Goal: Task Accomplishment & Management: Complete application form

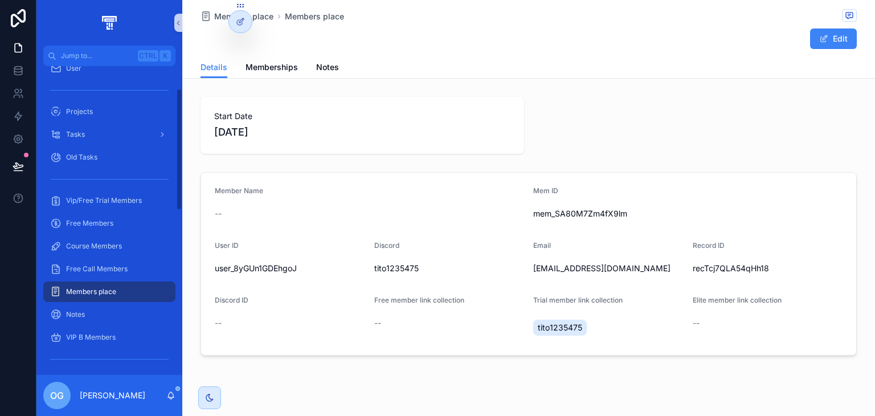
scroll to position [63, 0]
click at [96, 310] on div "Notes" at bounding box center [109, 313] width 118 height 18
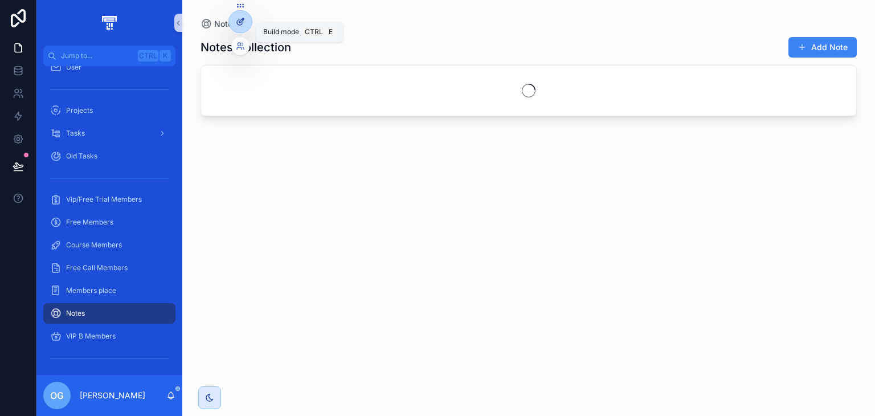
click at [237, 17] on div at bounding box center [240, 22] width 23 height 22
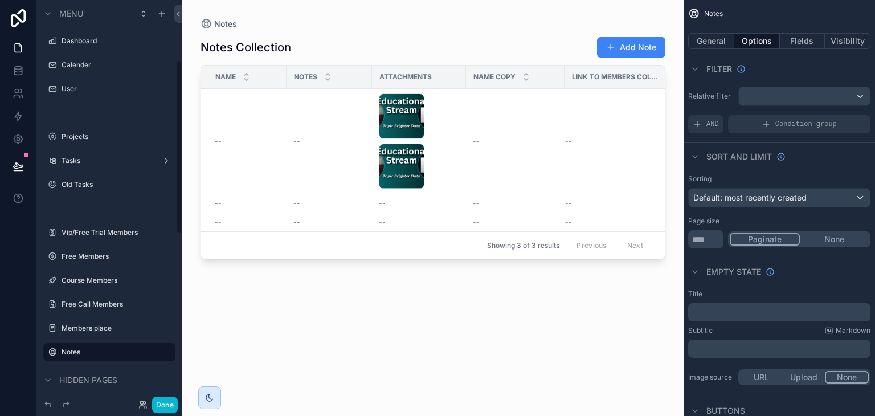
scroll to position [138, 0]
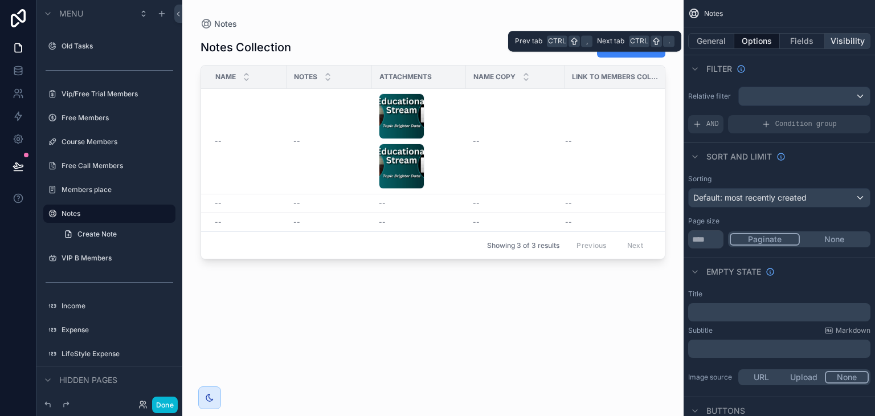
click at [844, 43] on button "Visibility" at bounding box center [848, 41] width 46 height 16
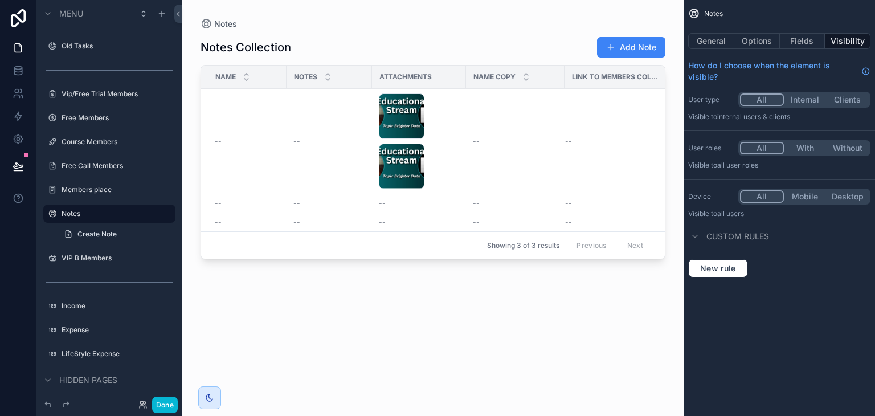
click at [801, 149] on button "With" at bounding box center [805, 148] width 43 height 13
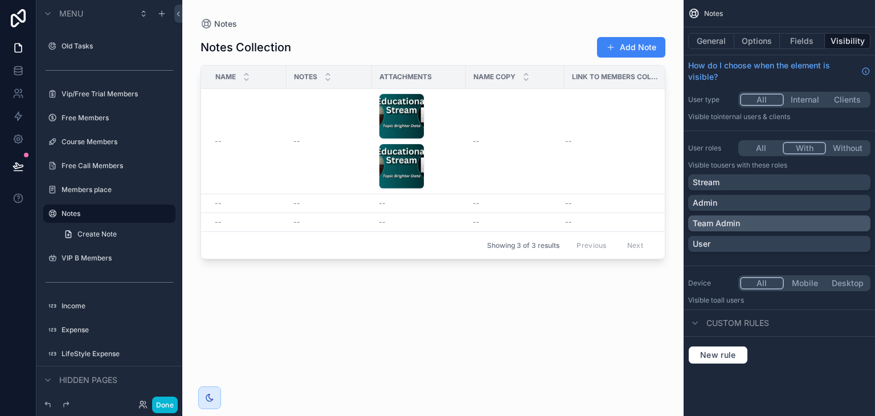
click at [756, 227] on div "Team Admin" at bounding box center [779, 223] width 173 height 11
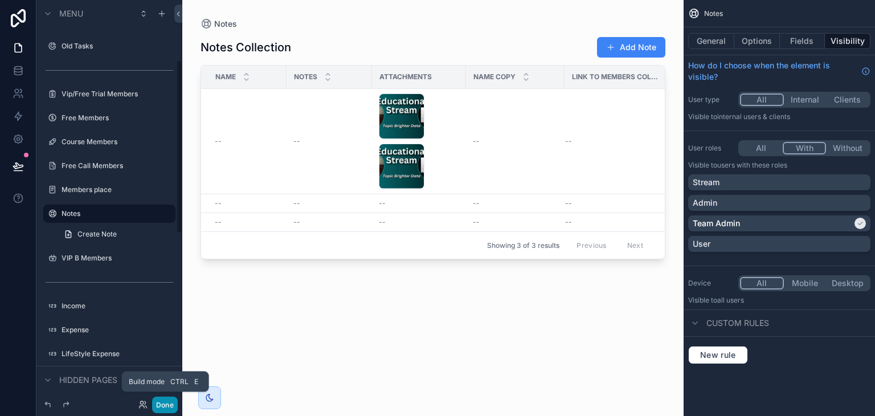
click at [168, 405] on button "Done" at bounding box center [165, 404] width 26 height 17
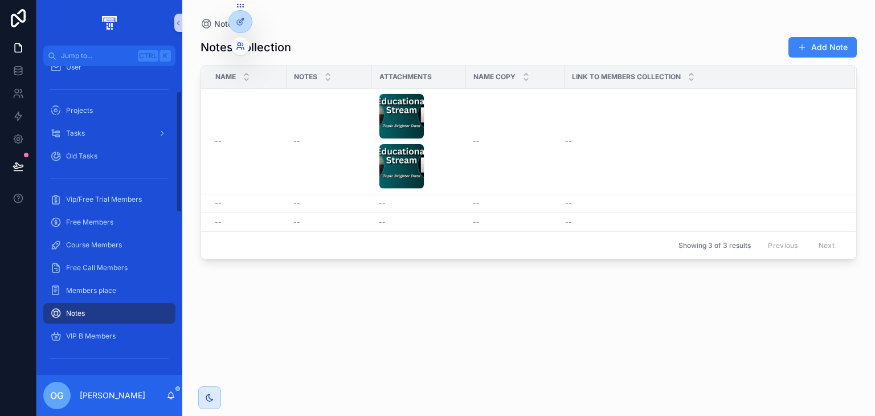
click at [239, 47] on icon at bounding box center [239, 48] width 5 height 2
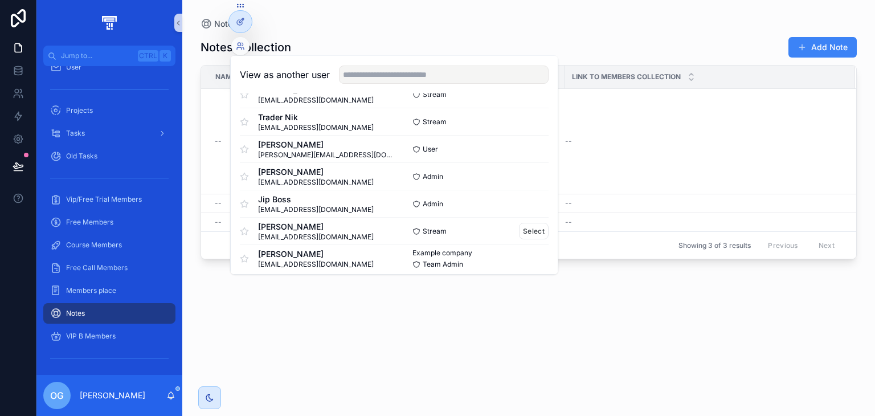
scroll to position [56, 0]
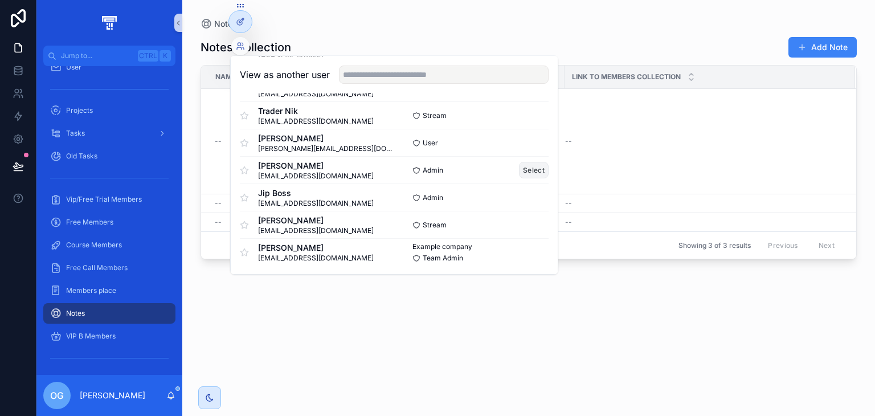
click at [527, 166] on button "Select" at bounding box center [534, 170] width 30 height 17
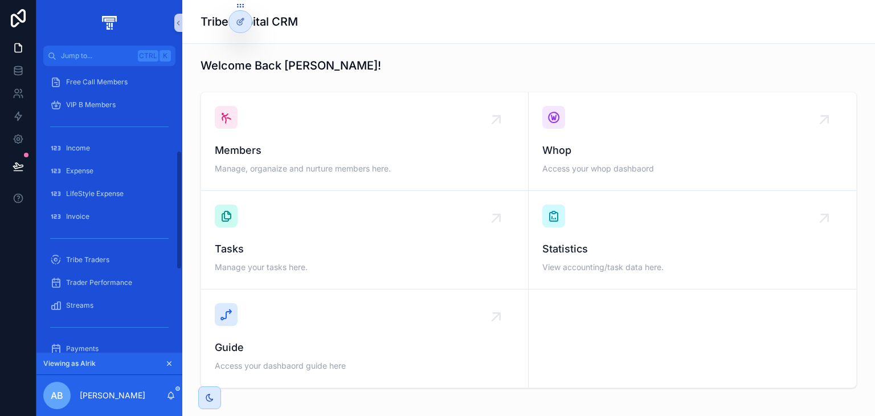
scroll to position [211, 0]
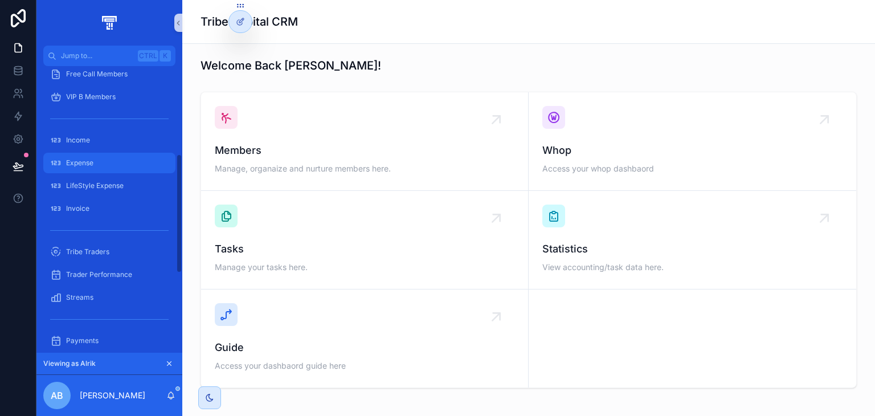
click at [120, 159] on div "Expense" at bounding box center [109, 163] width 118 height 18
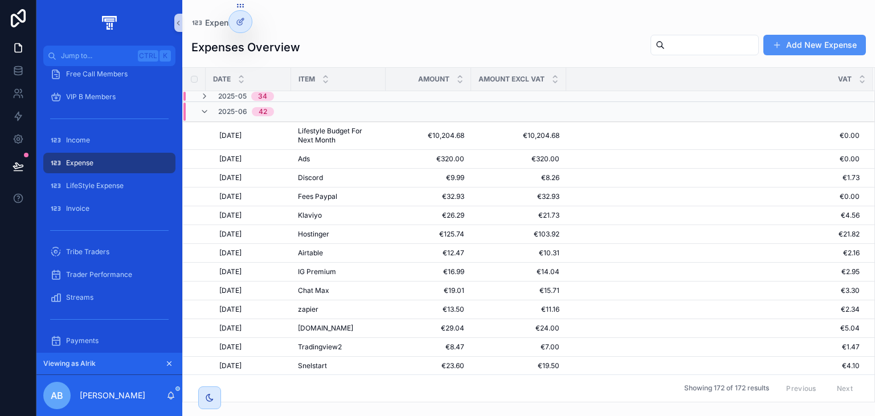
click at [767, 46] on button "Add New Expense" at bounding box center [814, 45] width 103 height 21
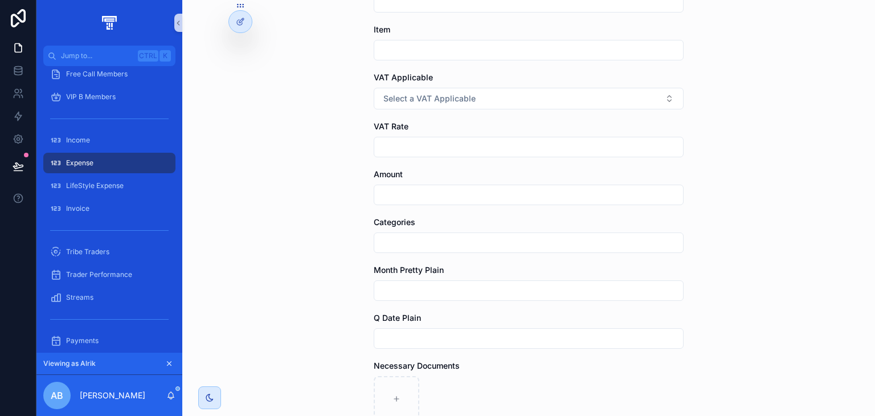
scroll to position [101, 0]
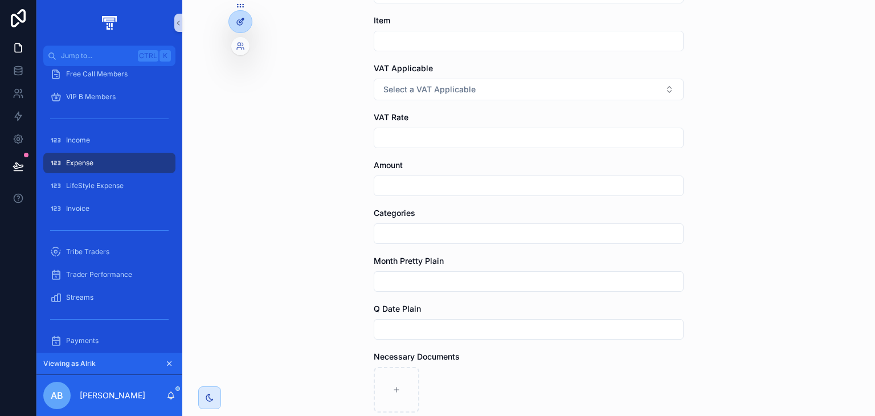
click at [237, 32] on div at bounding box center [240, 22] width 23 height 22
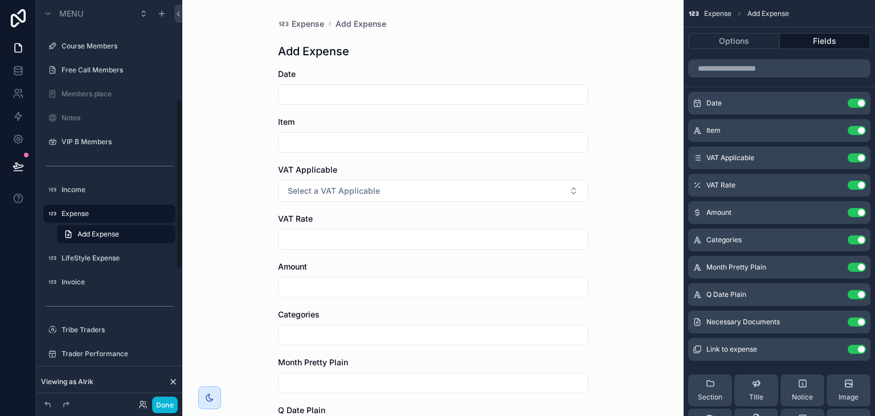
scroll to position [0, 0]
click at [861, 292] on button "Use setting" at bounding box center [856, 294] width 18 height 9
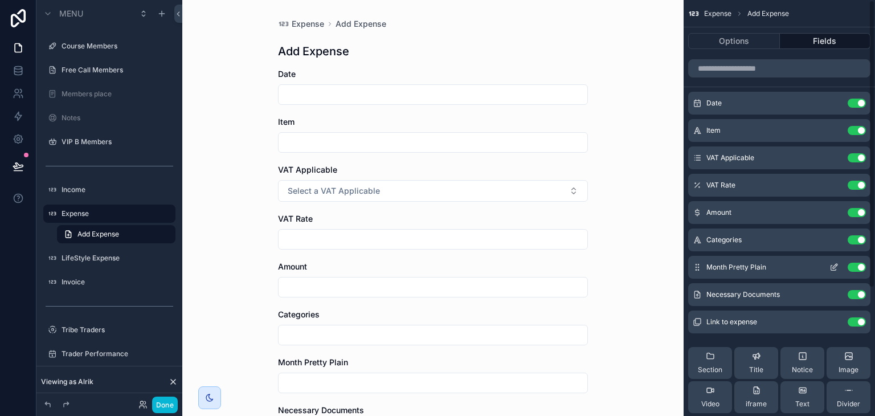
click at [855, 265] on button "Use setting" at bounding box center [856, 267] width 18 height 9
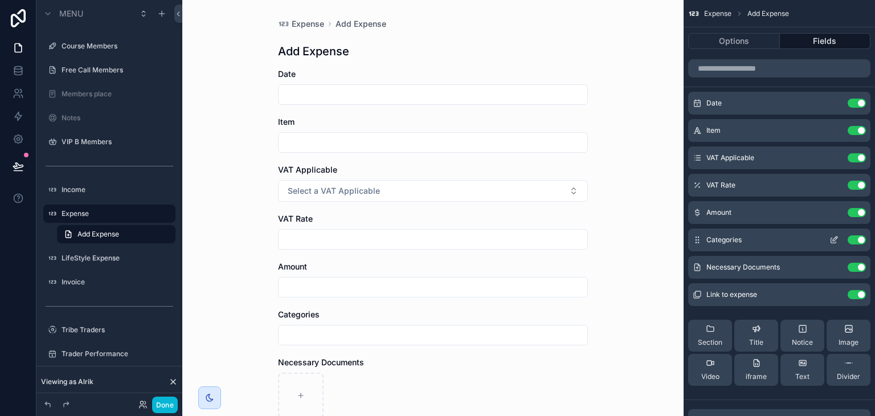
click at [855, 239] on button "Use setting" at bounding box center [856, 239] width 18 height 9
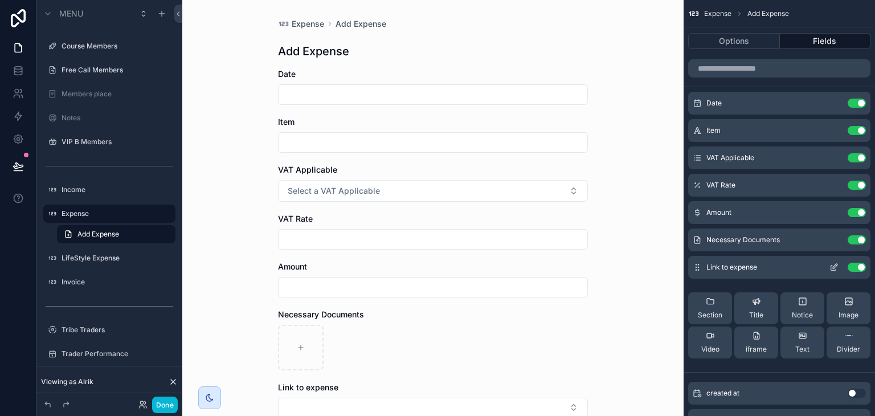
click at [857, 263] on button "Use setting" at bounding box center [856, 267] width 18 height 9
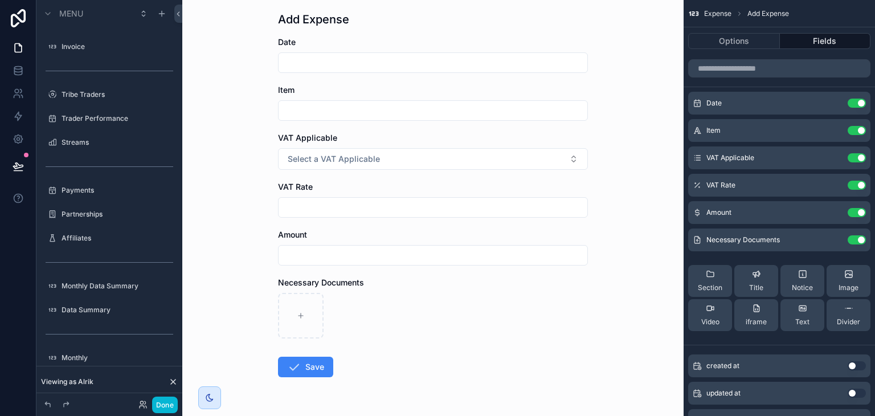
scroll to position [52, 0]
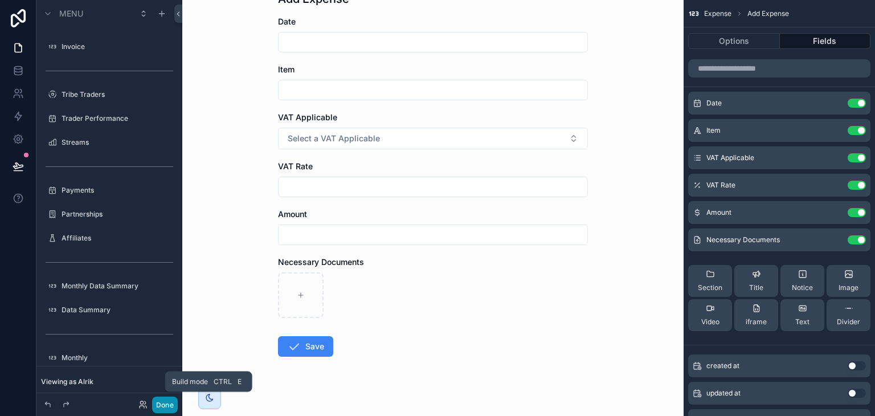
click at [170, 401] on button "Done" at bounding box center [165, 404] width 26 height 17
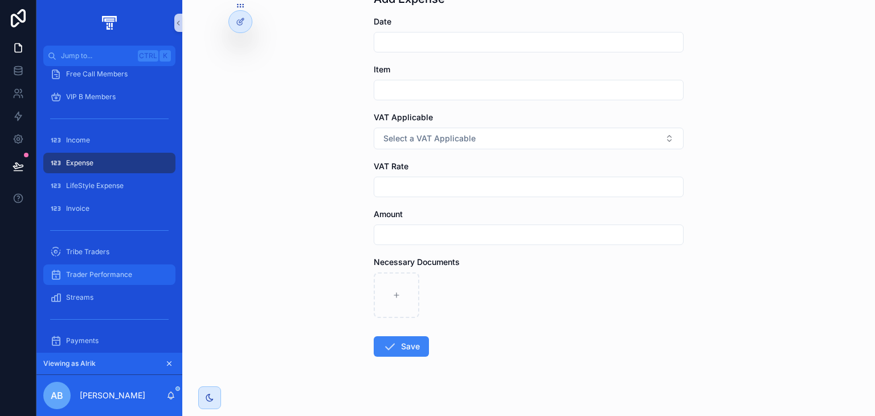
scroll to position [0, 0]
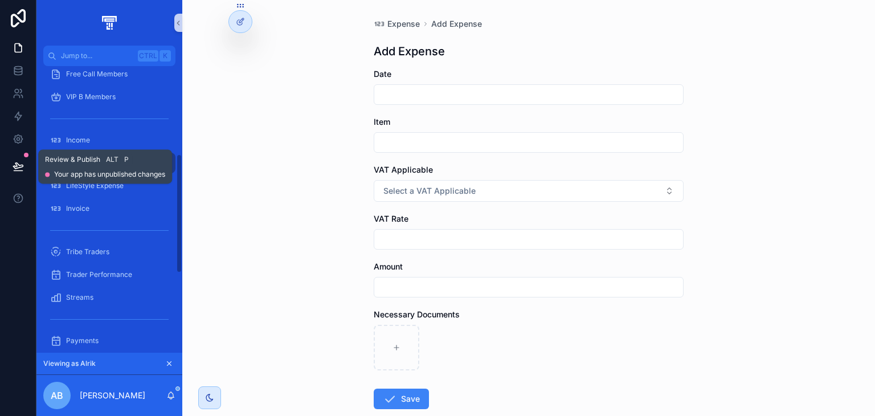
click at [28, 154] on button at bounding box center [18, 166] width 25 height 32
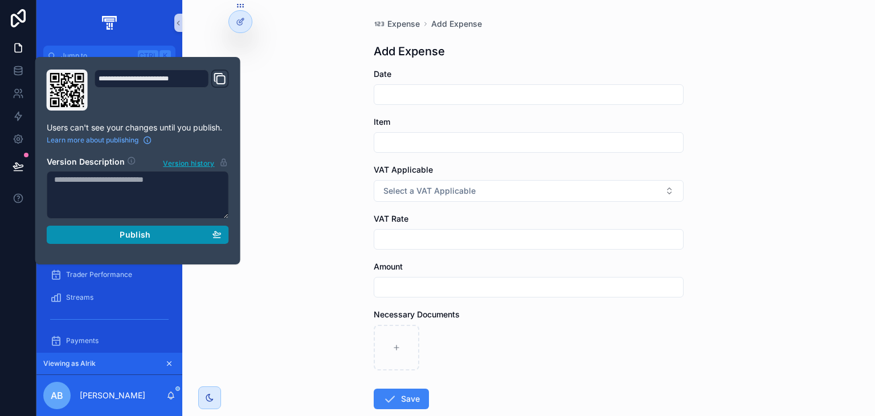
click at [76, 236] on div "Publish" at bounding box center [137, 235] width 167 height 10
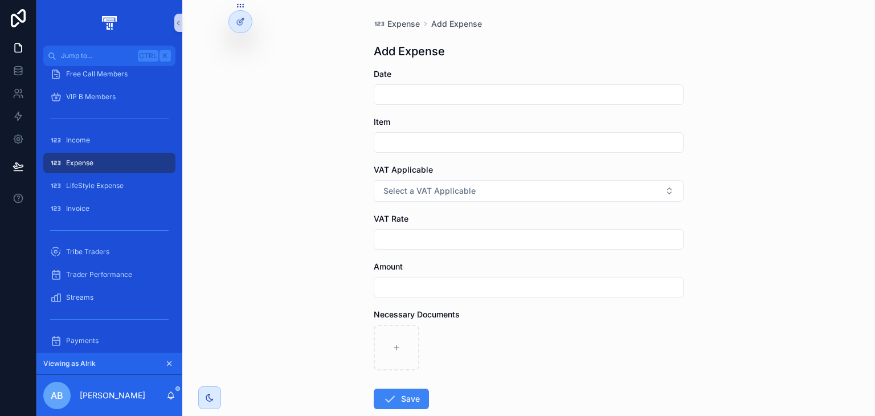
click at [285, 197] on div "Expense Add Expense Add Expense Date Item VAT Applicable Select a VAT Applicabl…" at bounding box center [528, 208] width 693 height 416
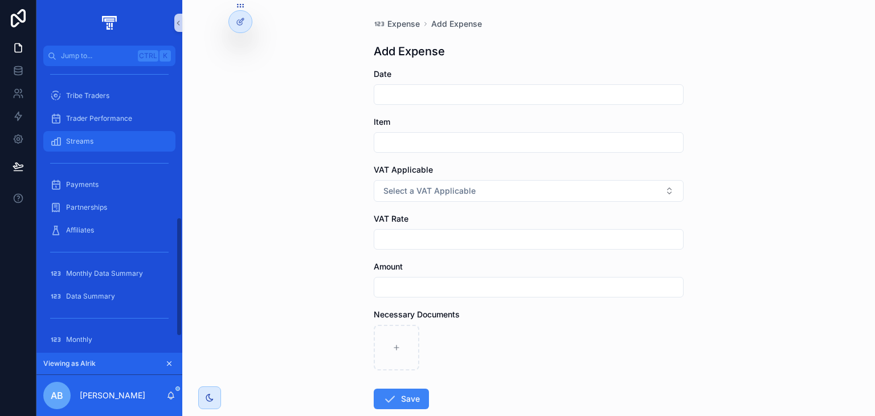
scroll to position [401, 0]
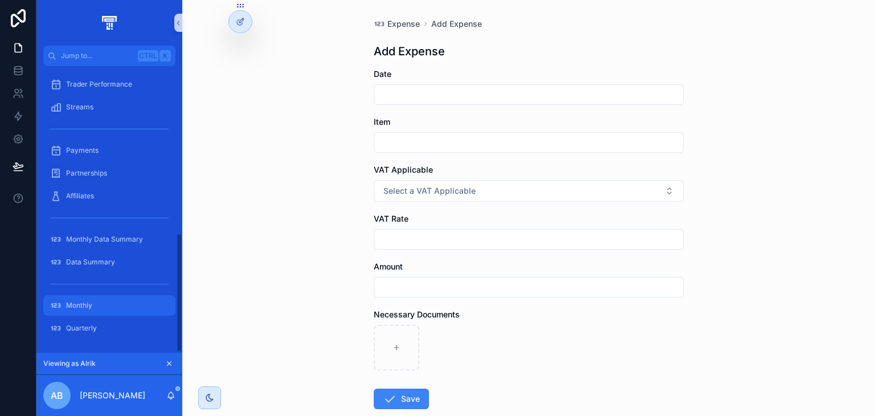
click at [77, 307] on span "Monthly" at bounding box center [79, 305] width 26 height 9
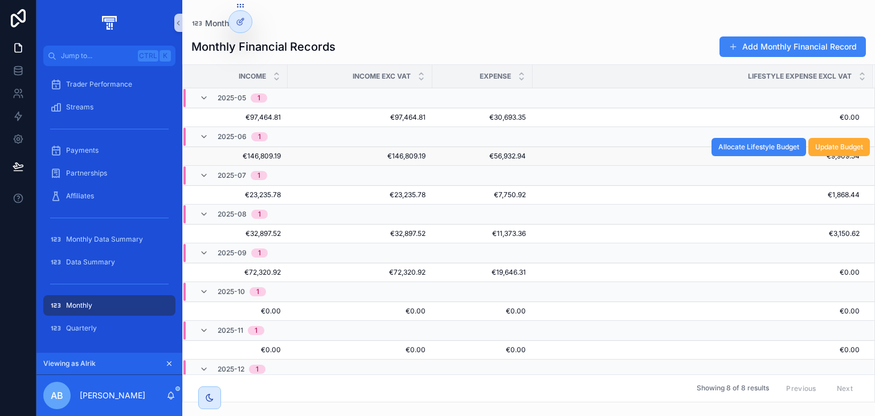
click at [273, 154] on span "€146,809.19" at bounding box center [238, 155] width 84 height 9
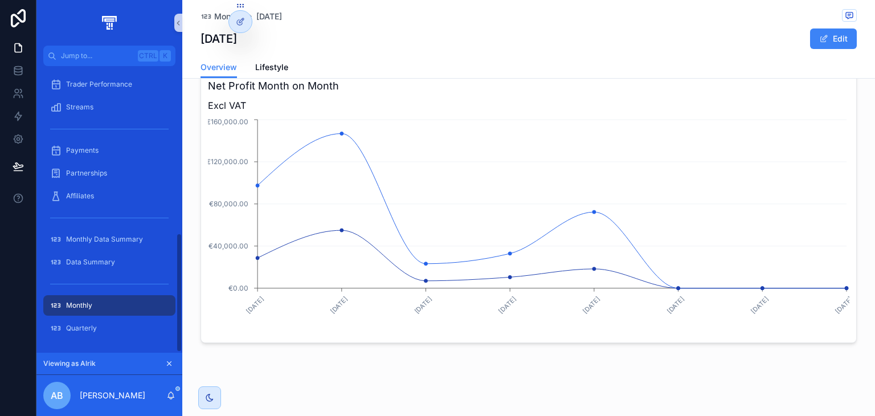
scroll to position [394, 0]
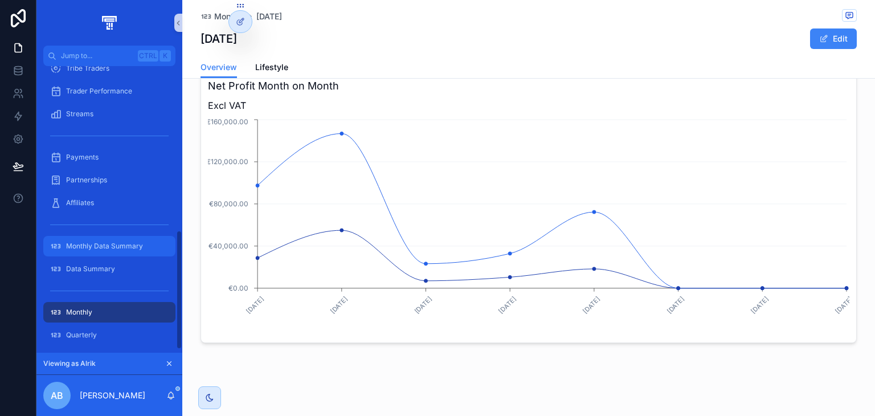
click at [119, 253] on div "Monthly Data Summary" at bounding box center [109, 246] width 118 height 18
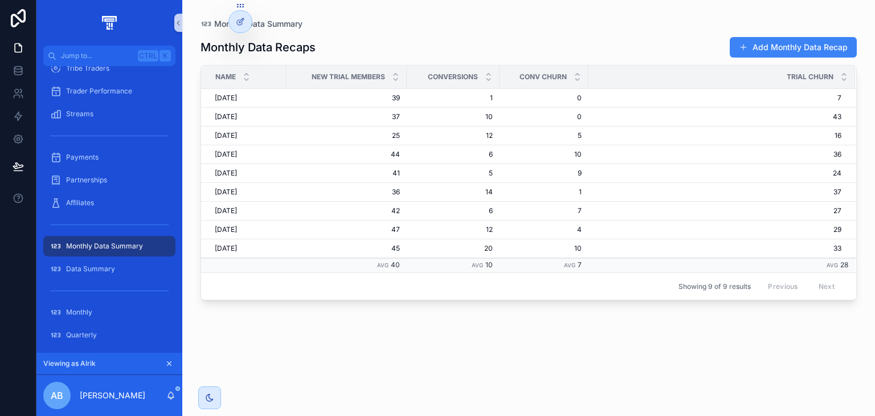
click at [383, 131] on span "25" at bounding box center [346, 135] width 106 height 9
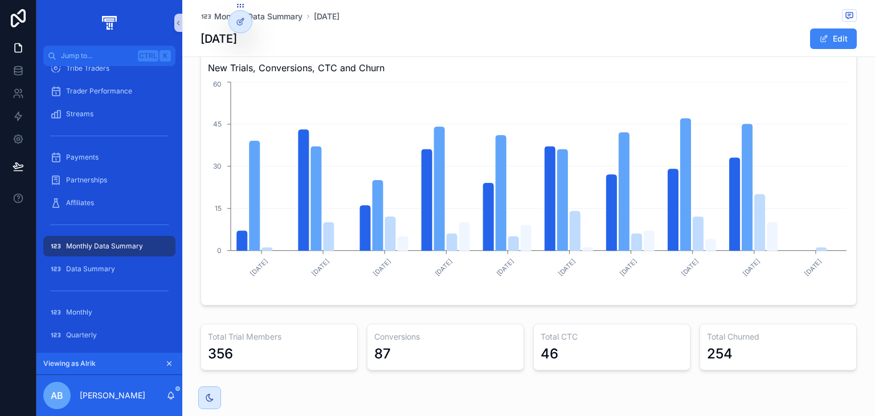
scroll to position [292, 0]
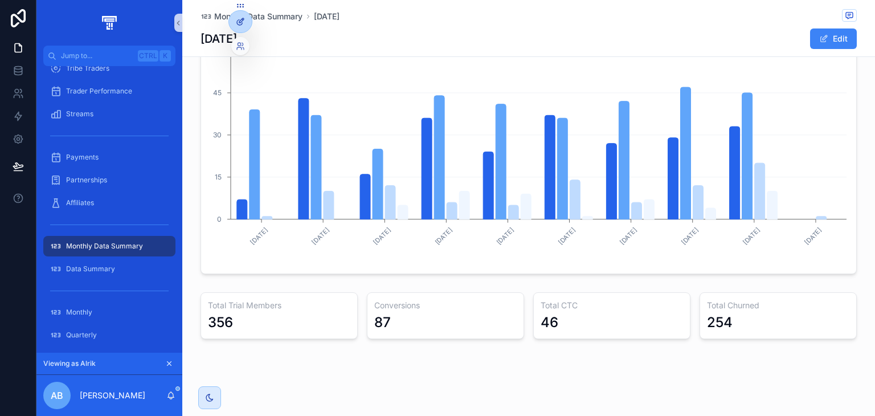
click at [241, 26] on icon at bounding box center [240, 21] width 9 height 9
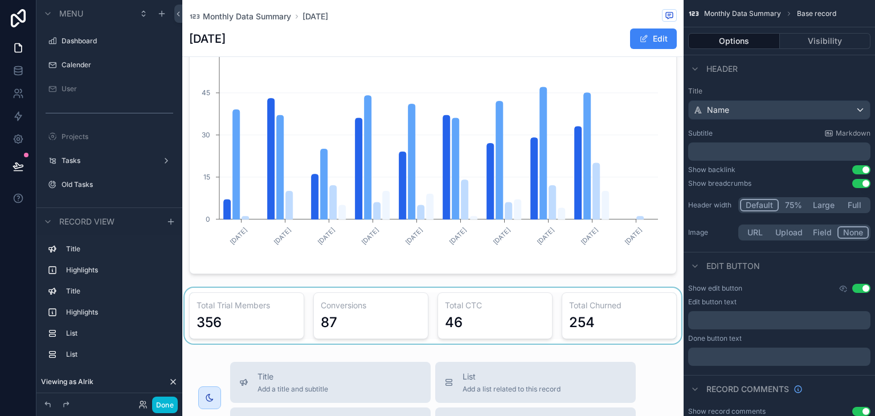
scroll to position [521, 0]
click at [345, 305] on div "scrollable content" at bounding box center [432, 316] width 501 height 56
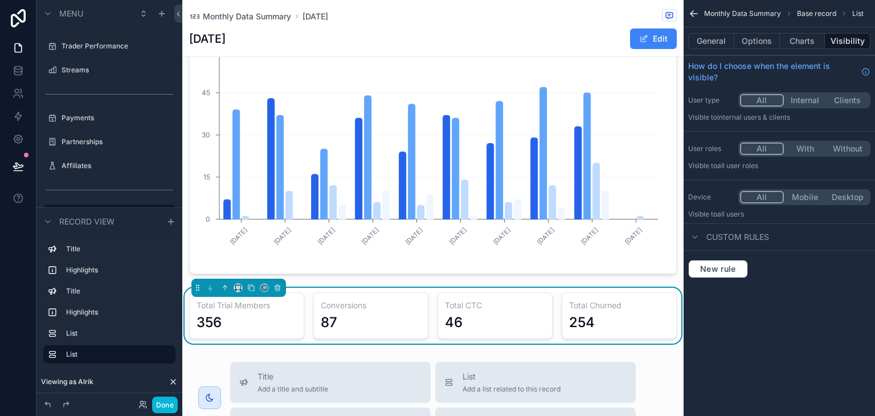
click at [797, 142] on button "With" at bounding box center [805, 148] width 43 height 13
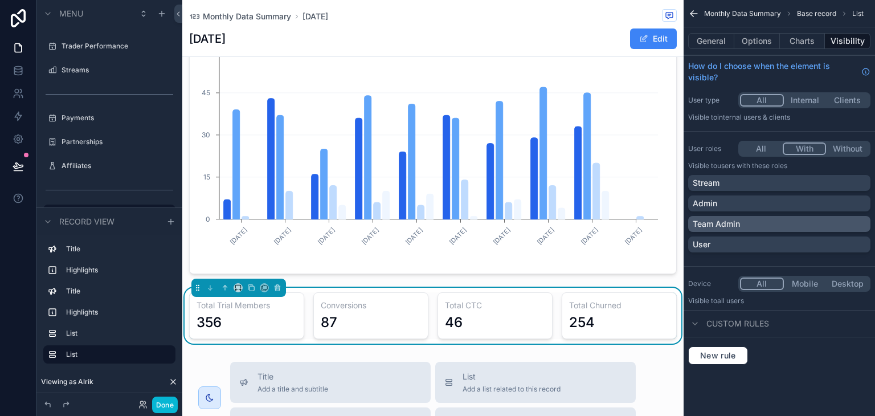
click at [748, 227] on div "Team Admin" at bounding box center [779, 223] width 173 height 11
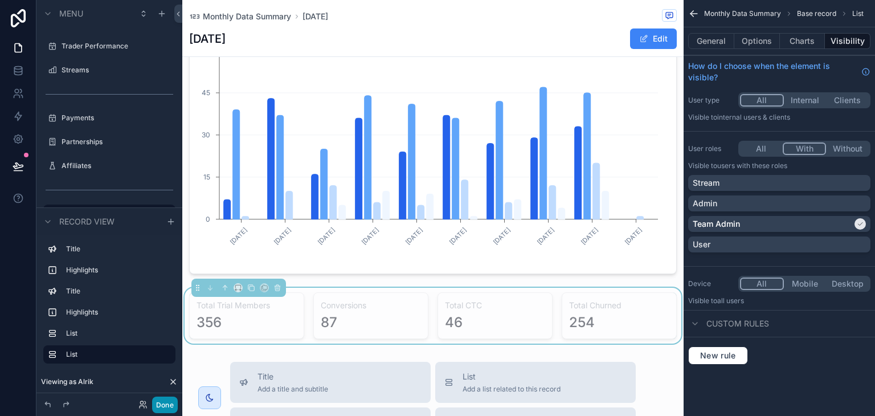
click at [165, 402] on button "Done" at bounding box center [165, 404] width 26 height 17
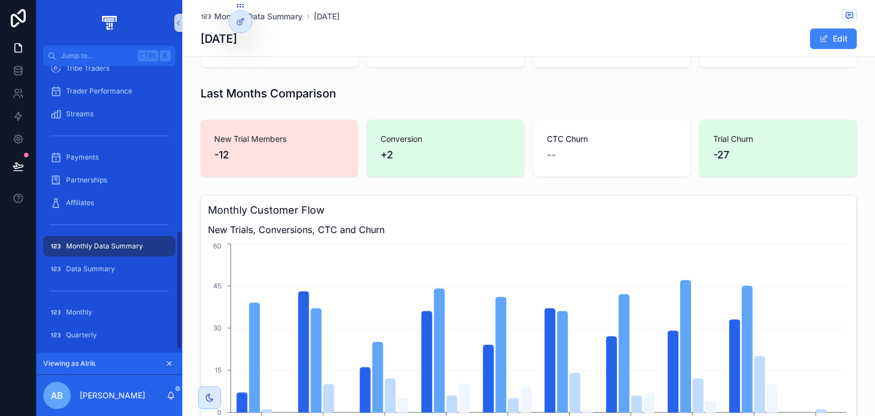
scroll to position [0, 0]
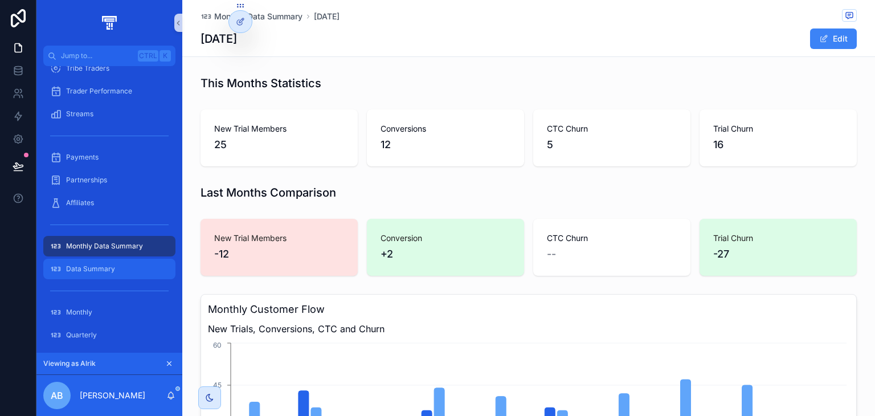
click at [102, 260] on div "Data Summary" at bounding box center [109, 269] width 118 height 18
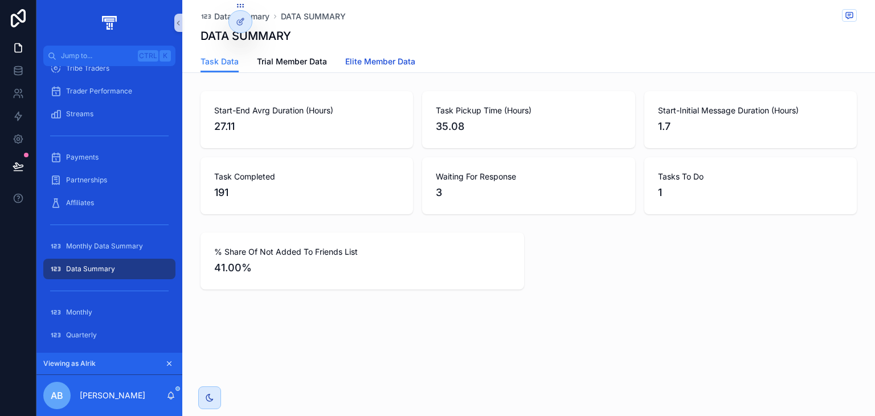
click at [370, 55] on link "Elite Member Data" at bounding box center [380, 62] width 70 height 23
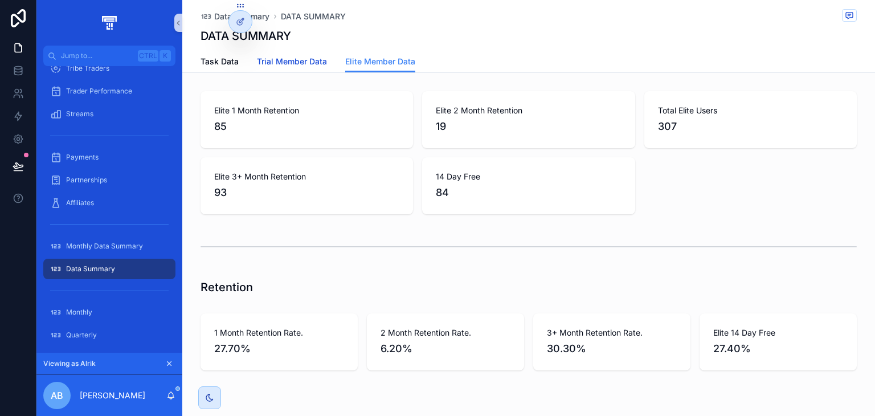
click at [306, 67] on span "Trial Member Data" at bounding box center [292, 61] width 70 height 11
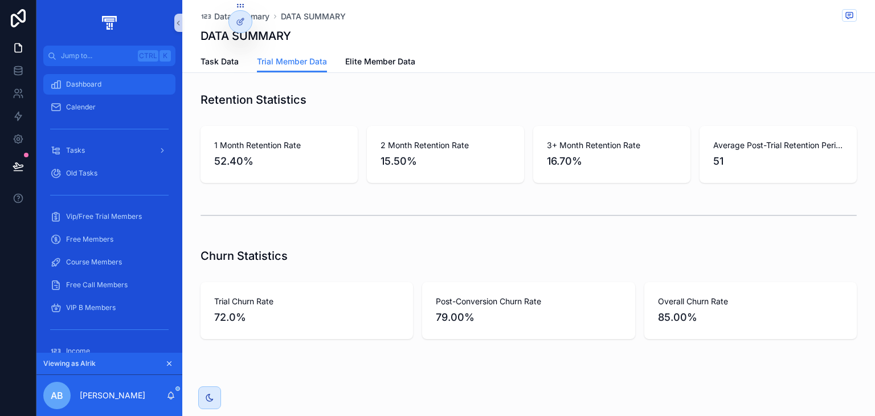
click at [88, 91] on div "Dashboard" at bounding box center [109, 84] width 118 height 18
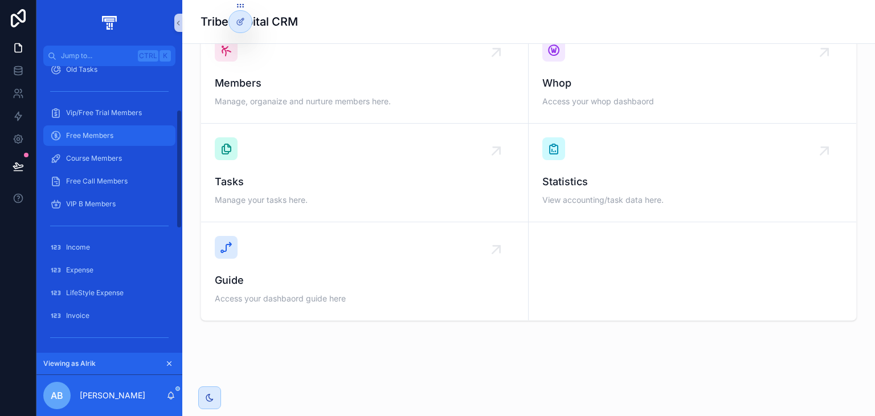
scroll to position [104, 0]
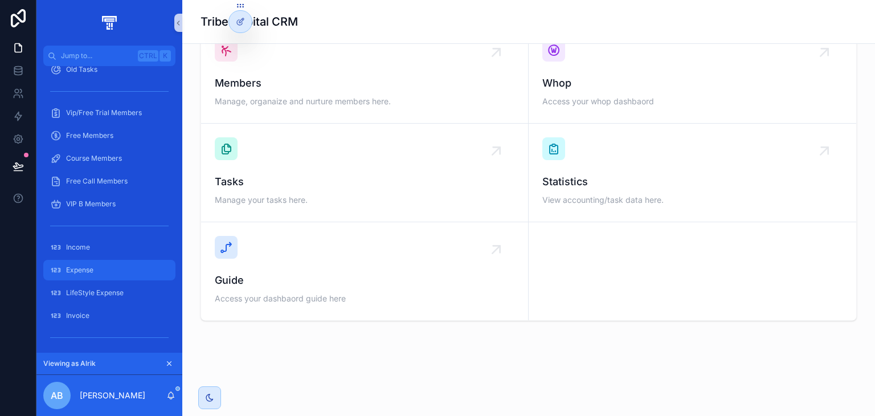
click at [75, 262] on div "Expense" at bounding box center [109, 270] width 118 height 18
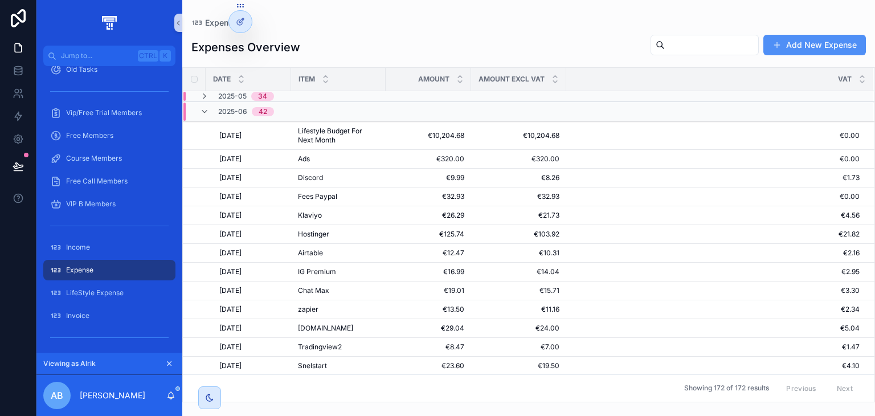
click at [795, 38] on button "Add New Expense" at bounding box center [814, 45] width 103 height 21
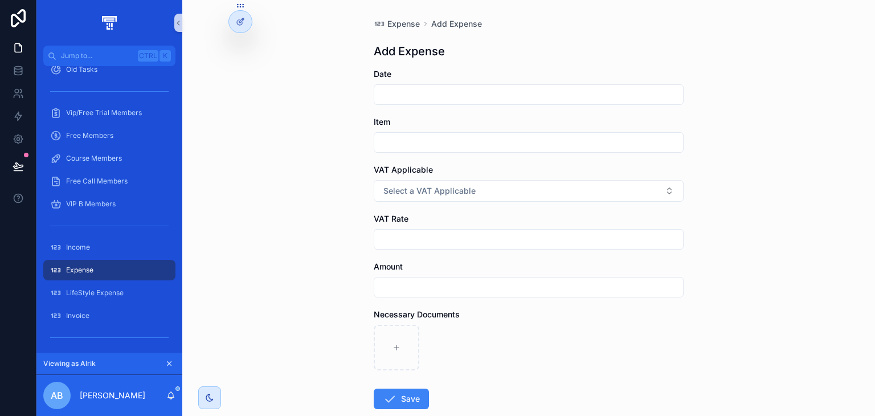
click at [517, 99] on input "scrollable content" at bounding box center [528, 95] width 309 height 16
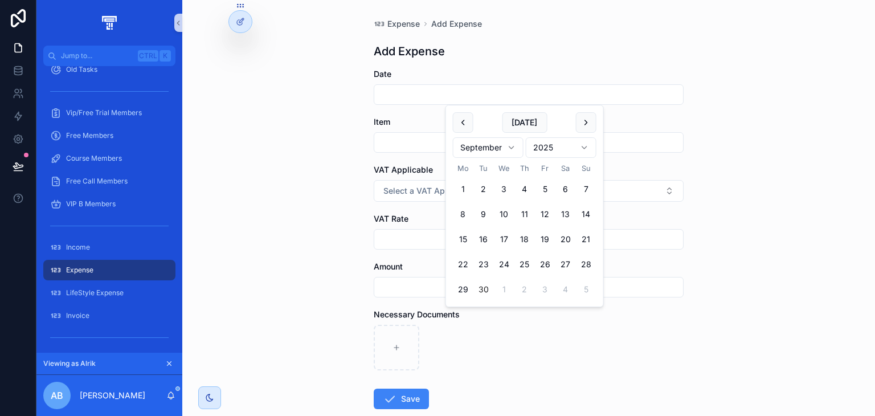
click at [481, 292] on button "30" at bounding box center [483, 289] width 21 height 21
type input "**********"
click at [408, 144] on input "scrollable content" at bounding box center [528, 142] width 309 height 16
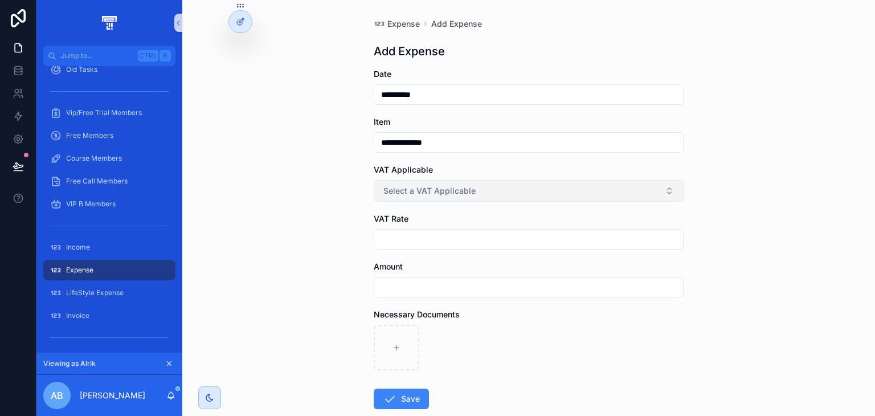
type input "**********"
click at [421, 196] on span "Select a VAT Applicable" at bounding box center [429, 190] width 92 height 11
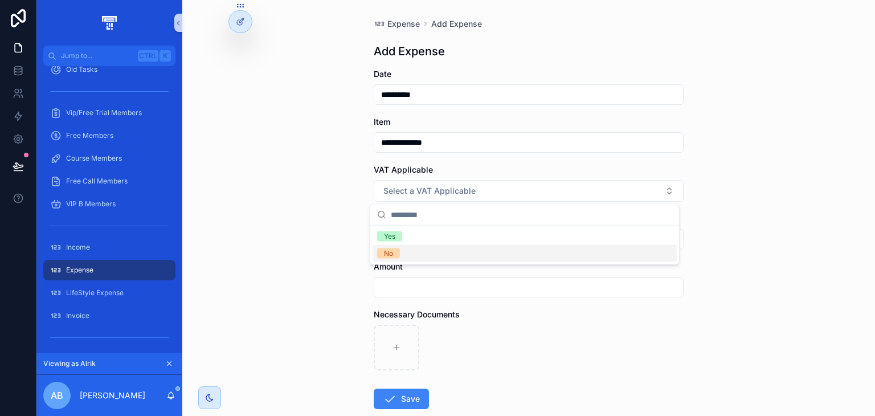
click at [412, 261] on div "Yes No" at bounding box center [524, 245] width 309 height 39
click at [412, 257] on div "No" at bounding box center [524, 253] width 304 height 17
click at [408, 289] on input "scrollable content" at bounding box center [528, 287] width 309 height 16
click at [417, 281] on input "*******" at bounding box center [528, 287] width 309 height 16
type input "*******"
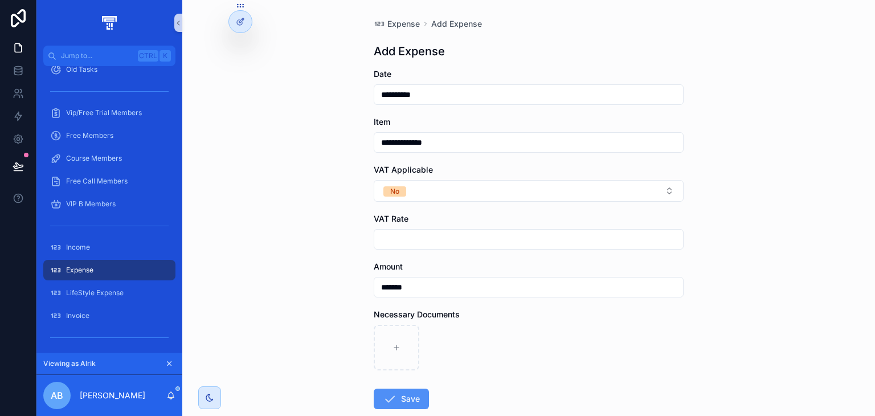
click at [383, 396] on icon "scrollable content" at bounding box center [390, 399] width 14 height 14
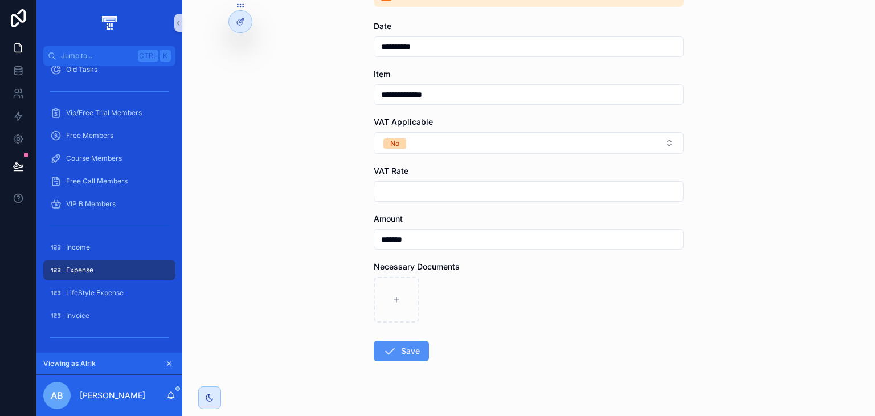
scroll to position [107, 0]
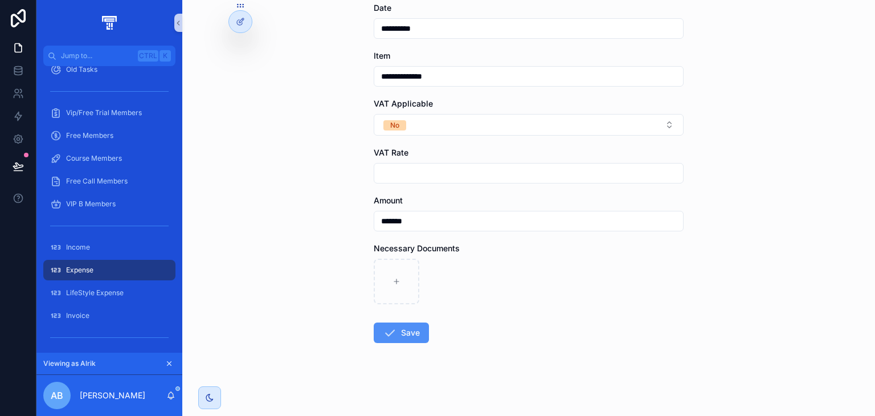
click at [399, 329] on button "Save" at bounding box center [401, 332] width 55 height 21
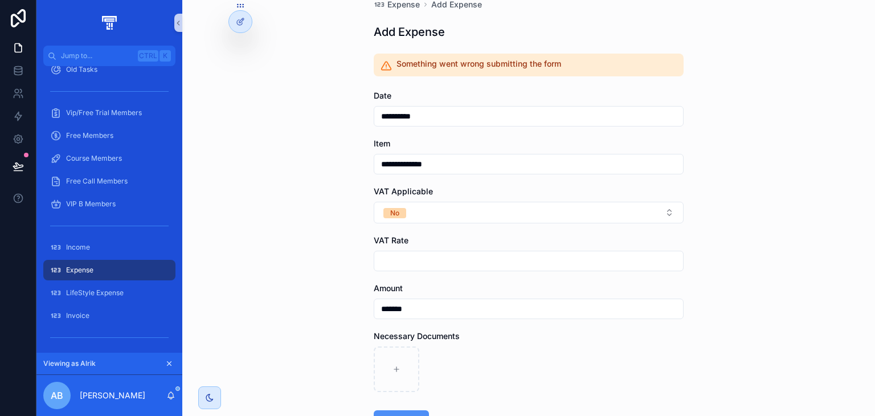
scroll to position [20, 0]
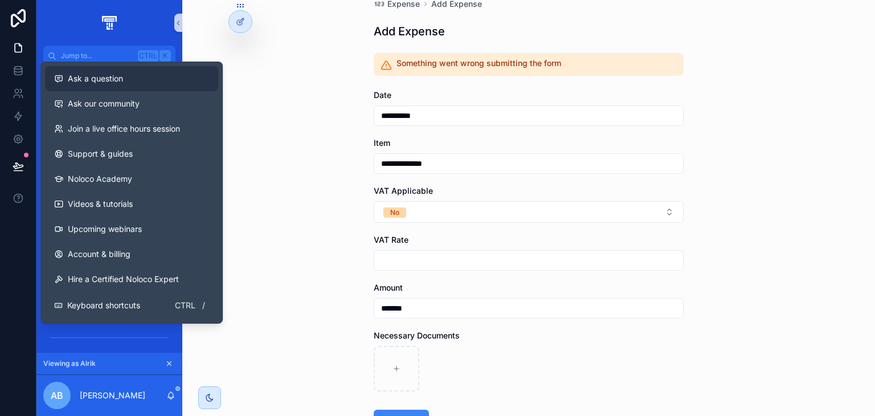
click at [116, 80] on span "Ask a question" at bounding box center [95, 78] width 55 height 11
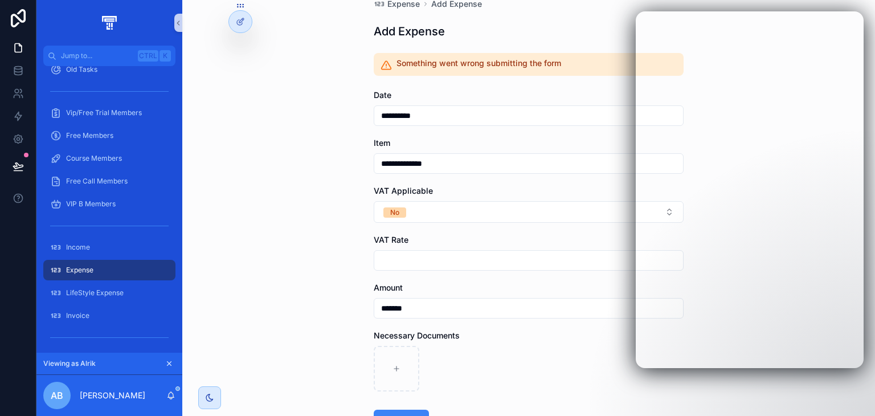
scroll to position [83, 0]
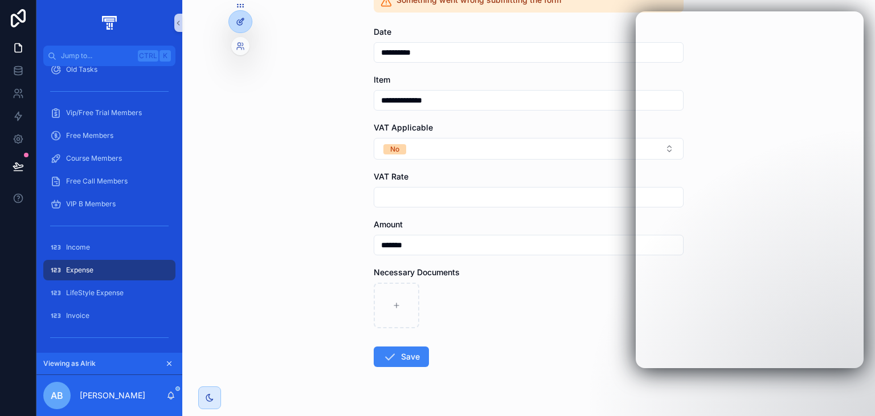
click at [241, 12] on div at bounding box center [240, 22] width 23 height 22
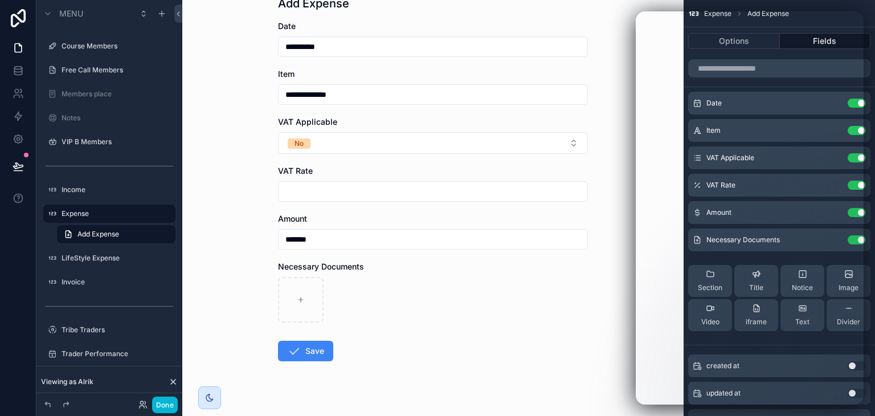
scroll to position [48, 0]
click at [607, 14] on div "**********" at bounding box center [432, 160] width 501 height 416
click at [618, 14] on div "**********" at bounding box center [432, 160] width 501 height 416
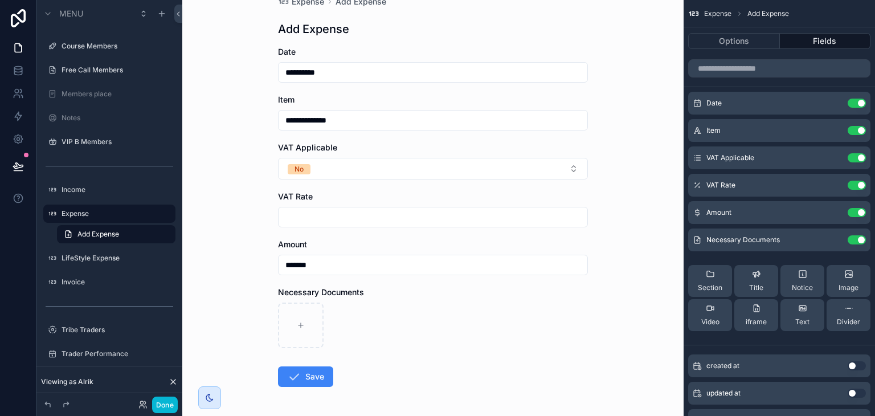
scroll to position [22, 0]
click at [327, 76] on input "**********" at bounding box center [432, 73] width 309 height 16
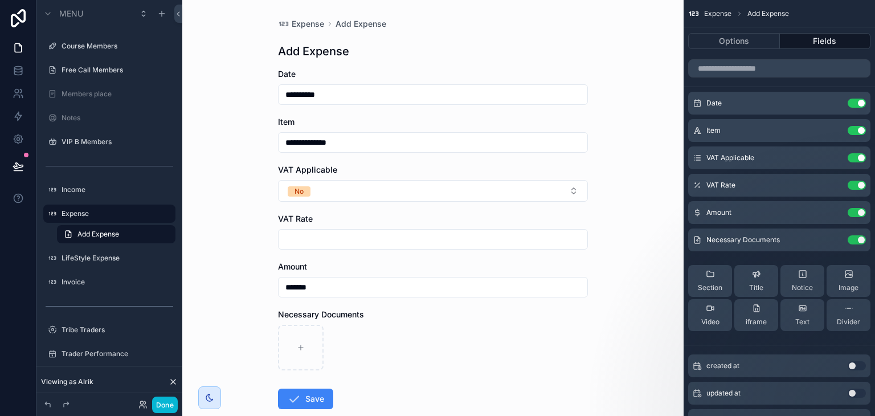
click at [353, 87] on input "**********" at bounding box center [432, 95] width 309 height 16
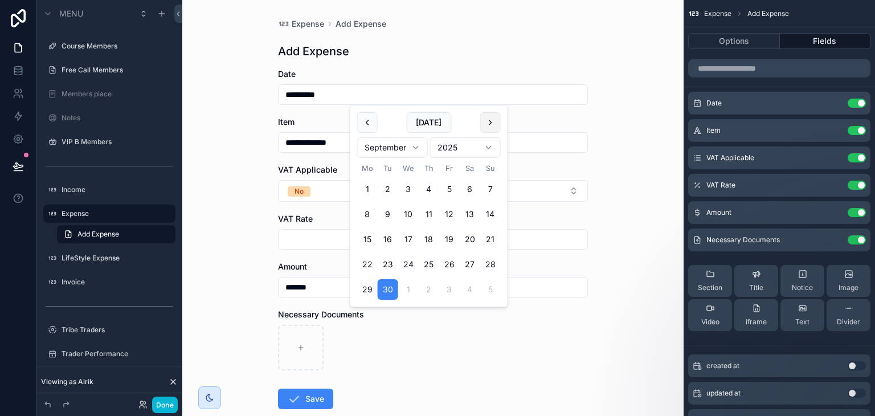
click at [486, 120] on button "scrollable content" at bounding box center [490, 122] width 21 height 21
click at [405, 189] on button "1" at bounding box center [408, 189] width 21 height 21
type input "**********"
click at [307, 398] on button "Save" at bounding box center [305, 398] width 55 height 21
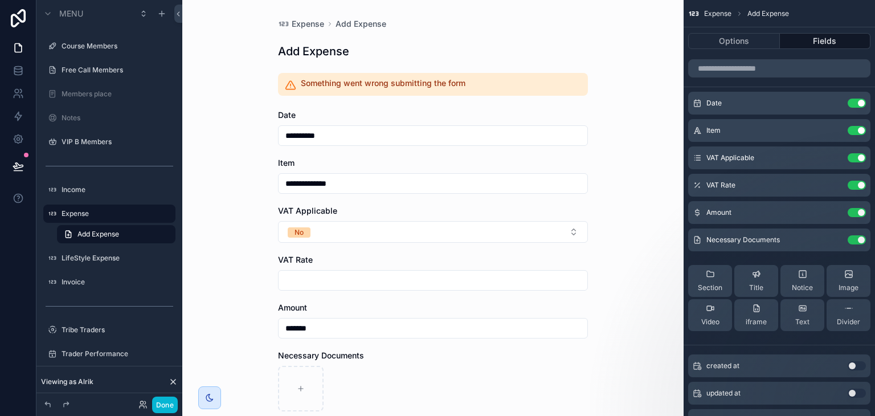
scroll to position [107, 0]
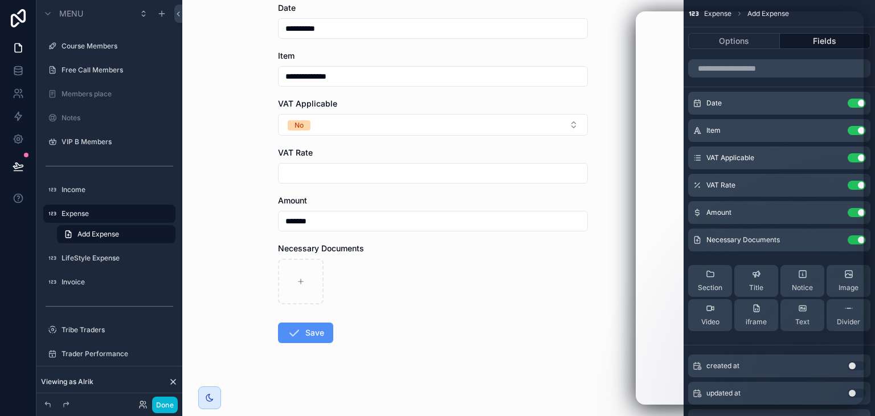
click at [300, 334] on button "Save" at bounding box center [305, 332] width 55 height 21
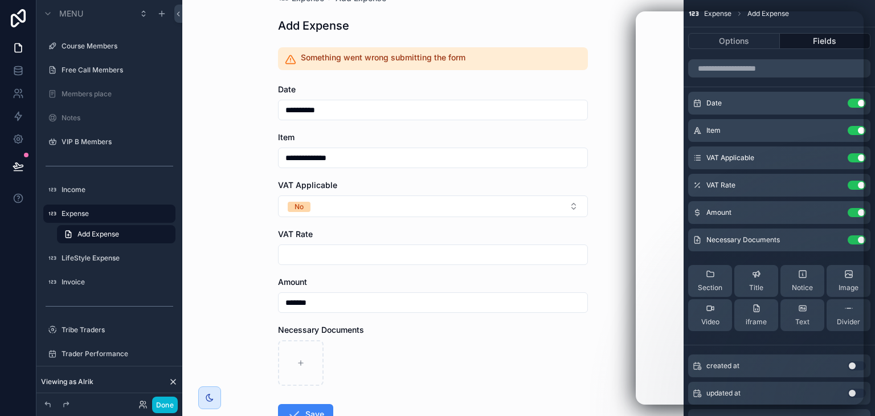
scroll to position [25, 0]
